Goal: Navigation & Orientation: Find specific page/section

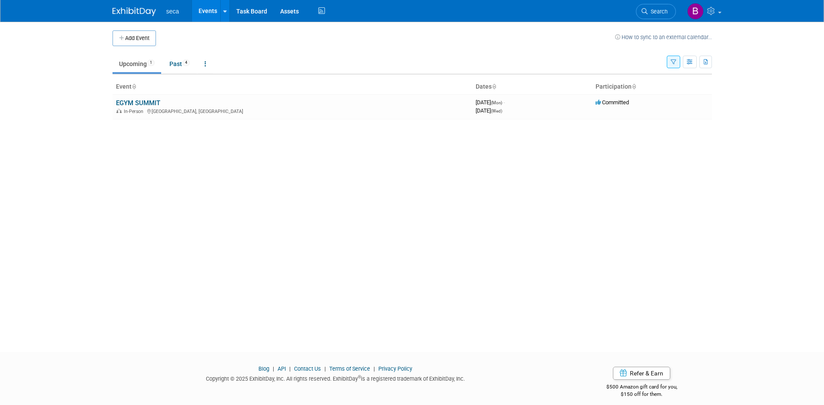
click at [143, 65] on link "Upcoming 1" at bounding box center [137, 64] width 49 height 17
click at [141, 61] on link "Upcoming 1" at bounding box center [137, 64] width 49 height 17
click at [218, 7] on link "Events" at bounding box center [208, 11] width 32 height 22
click at [223, 10] on icon at bounding box center [224, 12] width 3 height 6
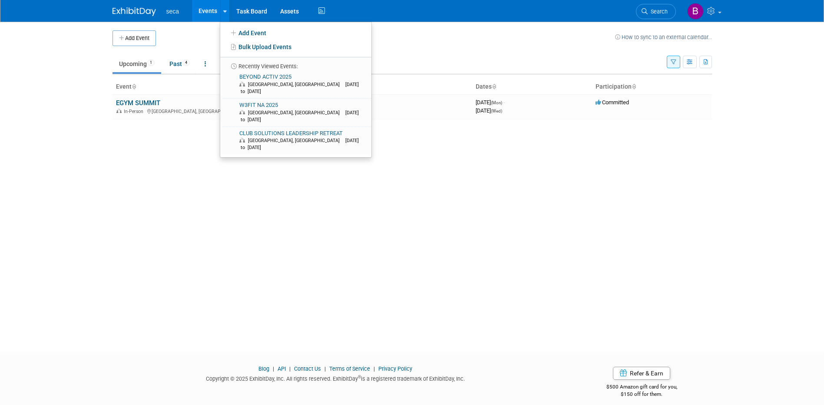
click at [153, 63] on span "1" at bounding box center [150, 63] width 7 height 7
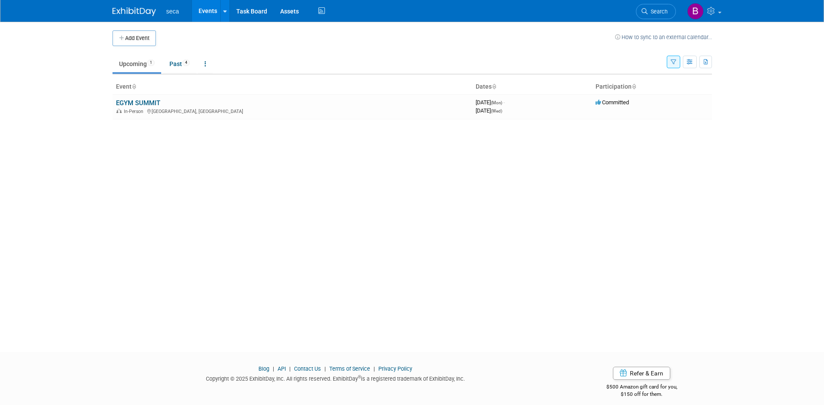
click at [133, 66] on link "Upcoming 1" at bounding box center [137, 64] width 49 height 17
click at [140, 75] on div "Add Event How to sync to an external calendar... New Event Duplicate Event Warn…" at bounding box center [412, 179] width 613 height 315
click at [184, 66] on link "Past 4" at bounding box center [179, 64] width 33 height 17
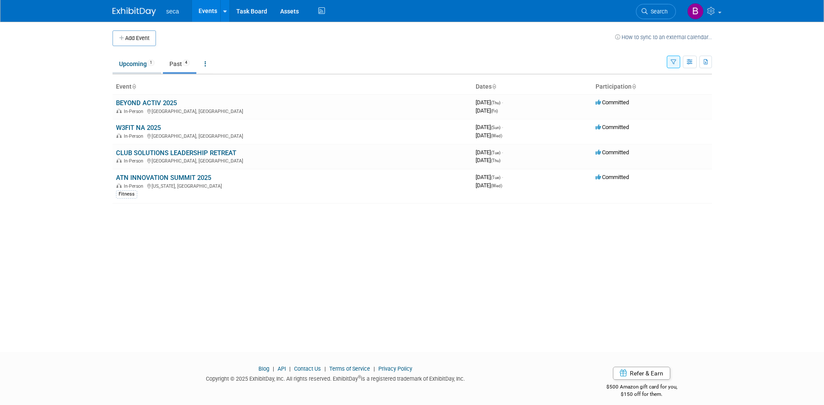
click at [143, 65] on link "Upcoming 1" at bounding box center [137, 64] width 49 height 17
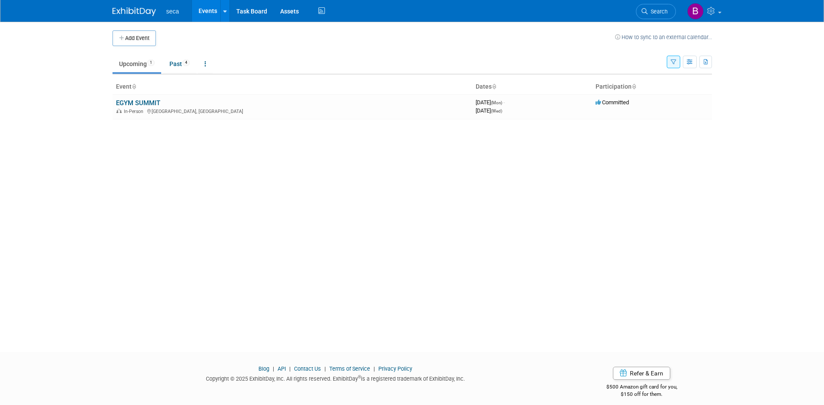
click at [140, 104] on link "EGYM SUMMIT" at bounding box center [138, 103] width 44 height 8
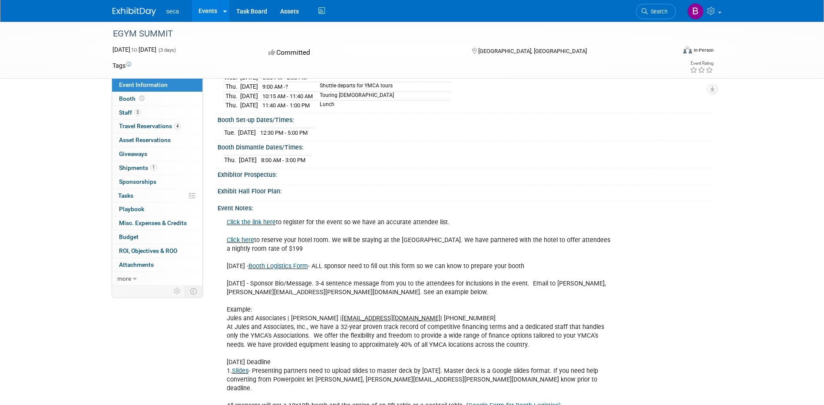
scroll to position [174, 0]
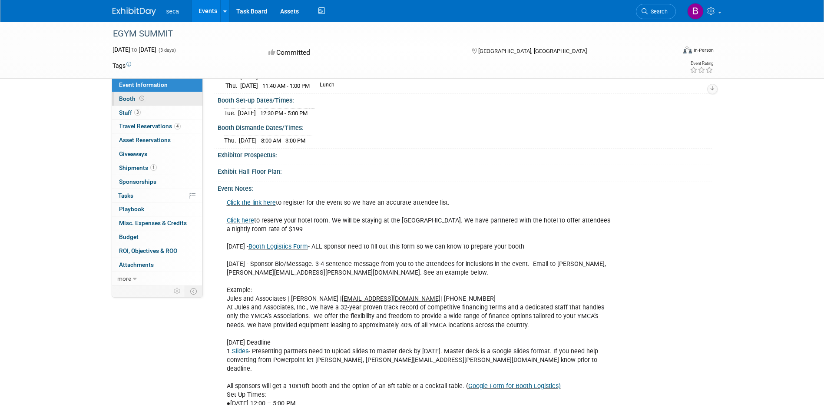
click at [122, 97] on span "Booth" at bounding box center [132, 98] width 27 height 7
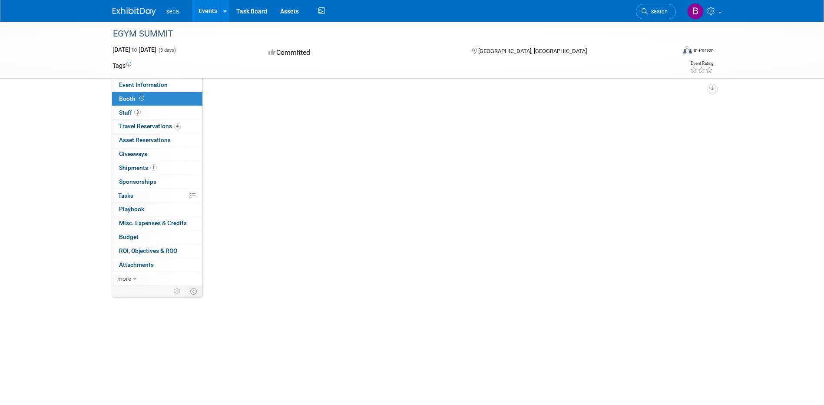
scroll to position [0, 0]
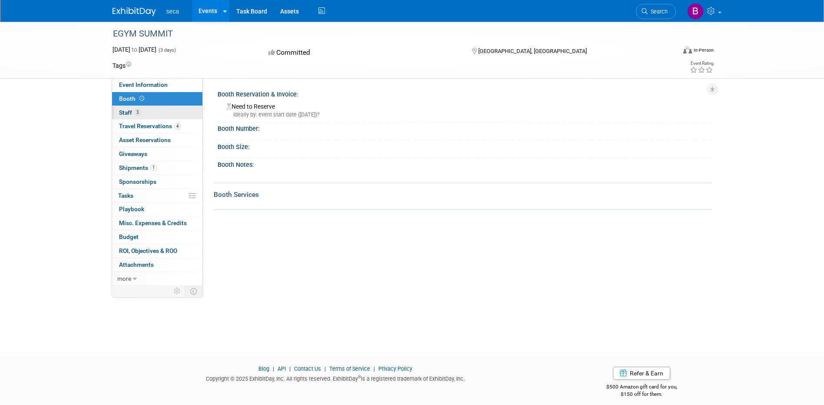
click at [130, 113] on span "Staff 3" at bounding box center [130, 112] width 22 height 7
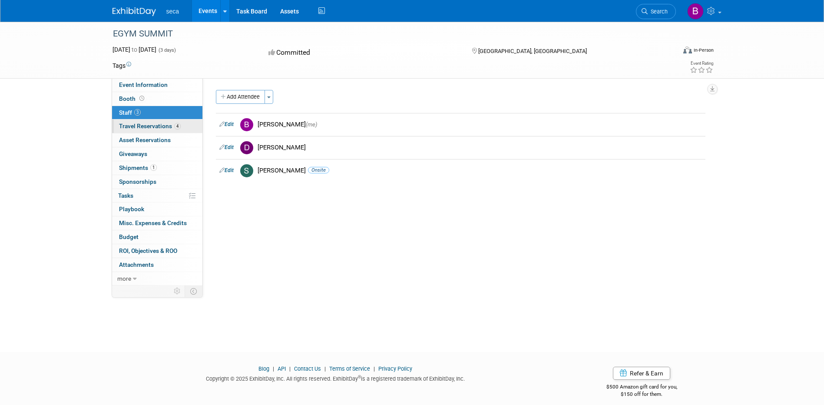
click at [128, 128] on span "Travel Reservations 4" at bounding box center [150, 126] width 62 height 7
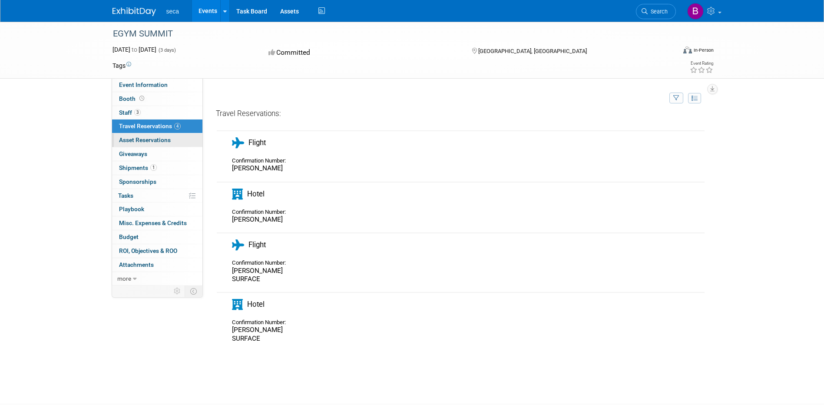
click at [128, 141] on span "Asset Reservations 0" at bounding box center [145, 139] width 52 height 7
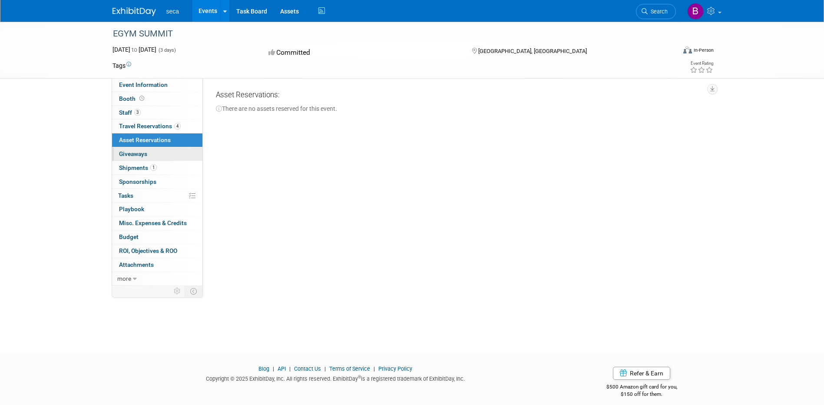
click at [128, 156] on span "Giveaways 0" at bounding box center [133, 153] width 28 height 7
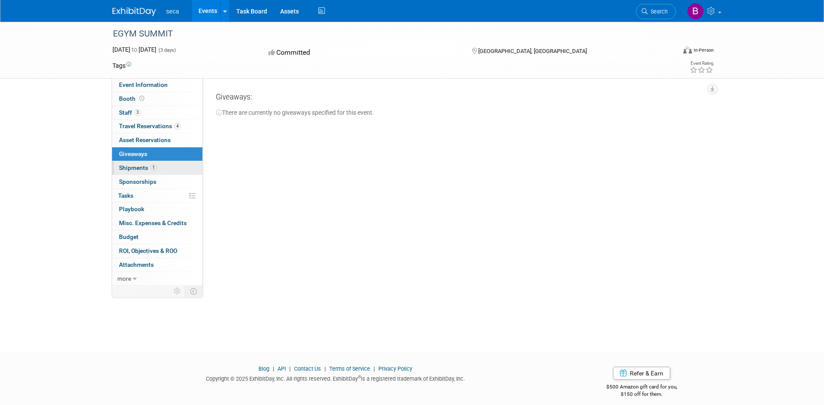
click at [129, 167] on span "Shipments 1" at bounding box center [138, 167] width 38 height 7
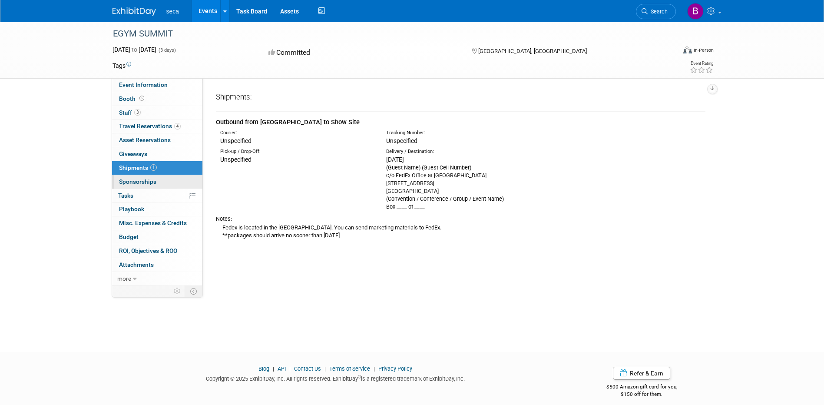
click at [127, 183] on span "Sponsorships 0" at bounding box center [137, 181] width 37 height 7
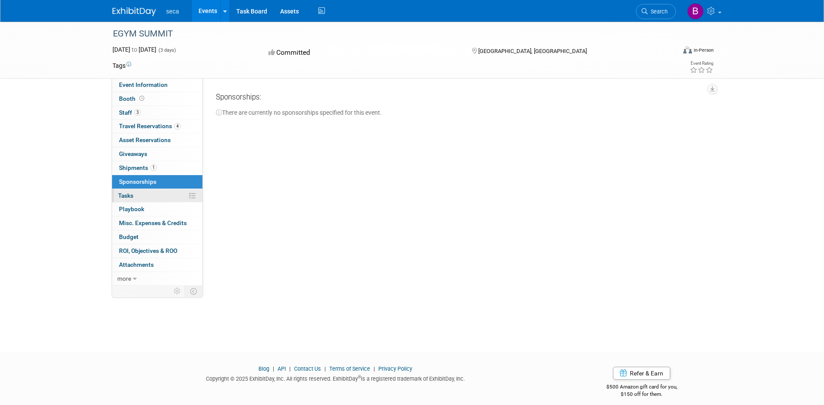
click at [127, 198] on span "Tasks 0%" at bounding box center [125, 195] width 15 height 7
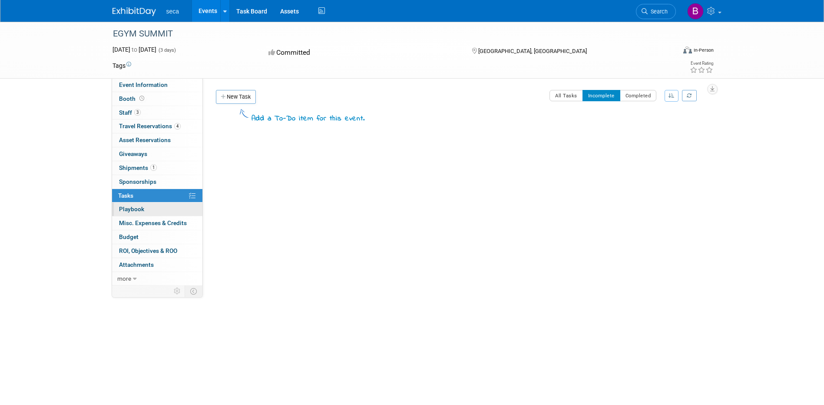
click at [127, 206] on span "Playbook 0" at bounding box center [131, 209] width 25 height 7
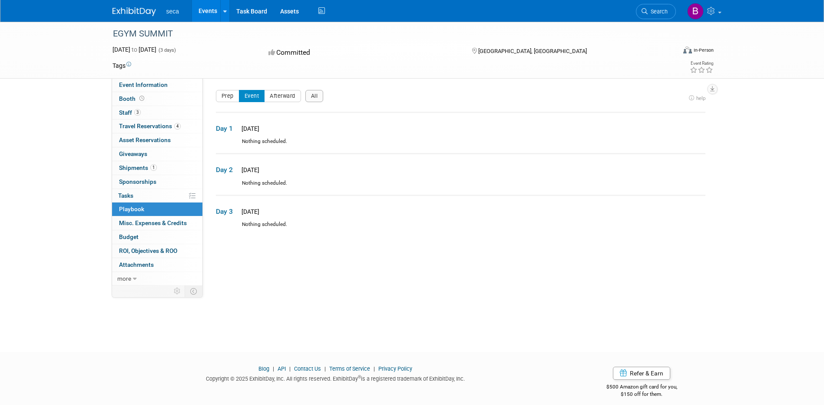
click at [129, 223] on span "Misc. Expenses & Credits 0" at bounding box center [153, 222] width 68 height 7
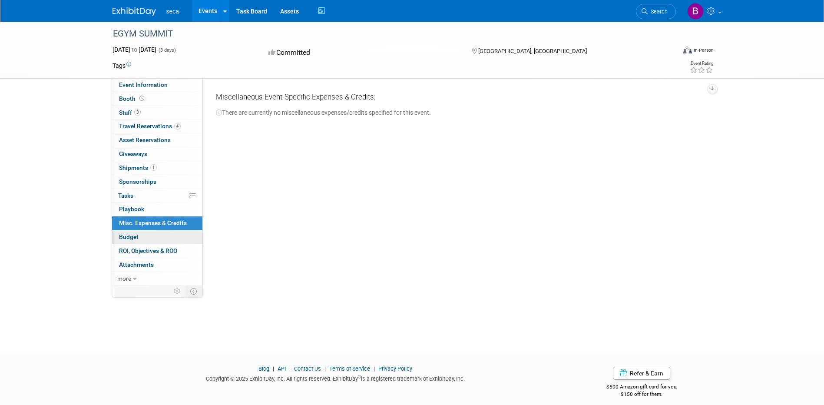
click at [128, 237] on span "Budget" at bounding box center [129, 236] width 20 height 7
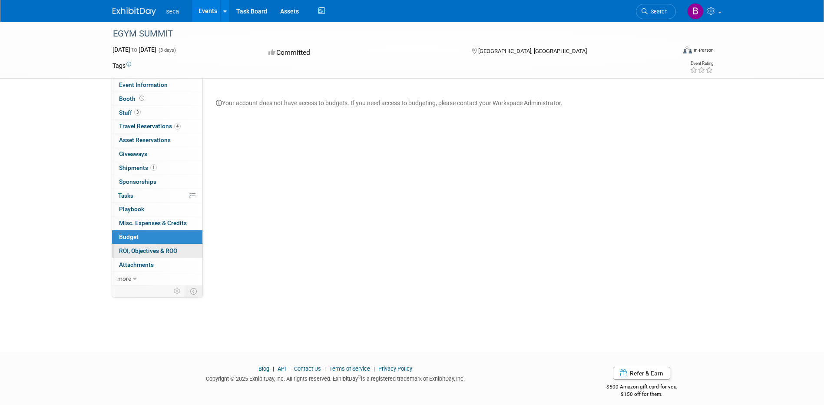
click at [128, 251] on span "ROI, Objectives & ROO 0" at bounding box center [148, 250] width 58 height 7
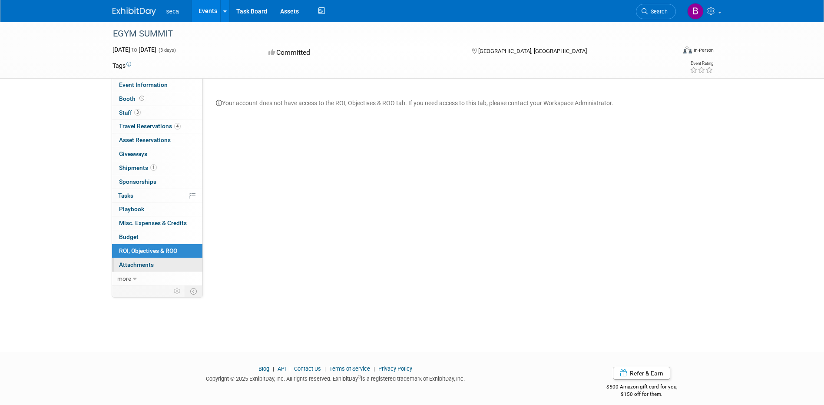
click at [128, 264] on span "Attachments 0" at bounding box center [136, 264] width 35 height 7
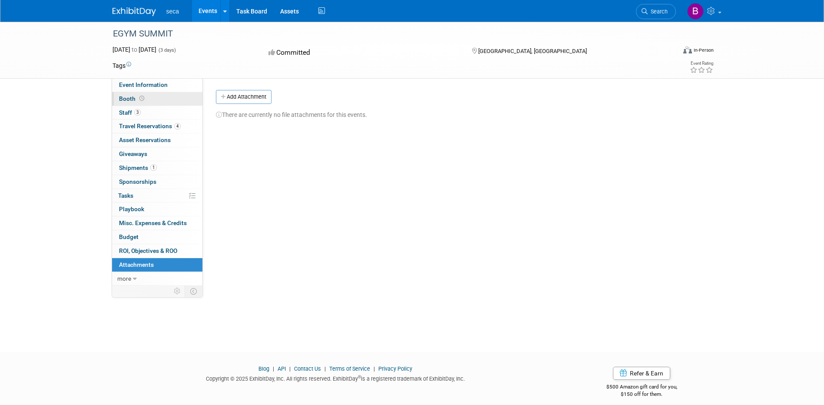
click at [124, 102] on span "Booth" at bounding box center [132, 98] width 27 height 7
